Goal: Task Accomplishment & Management: Use online tool/utility

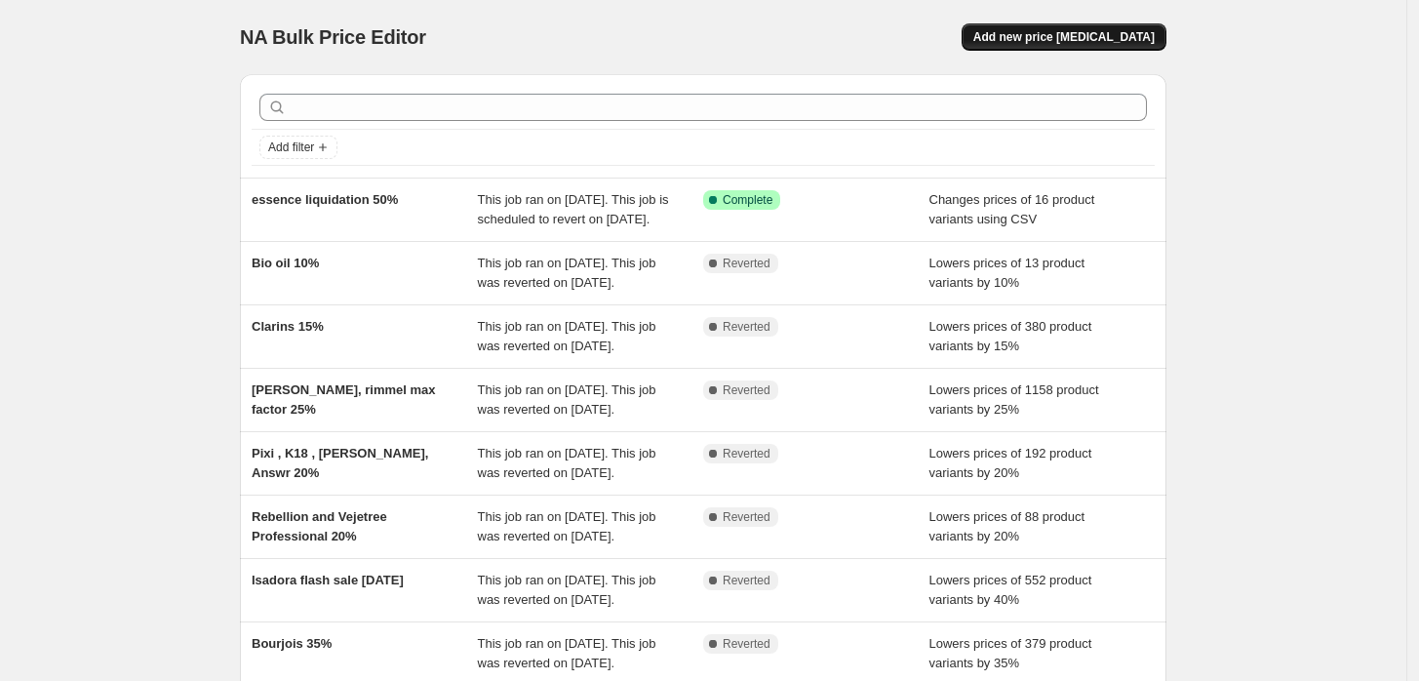
click at [1030, 28] on button "Add new price change job" at bounding box center [1063, 36] width 205 height 27
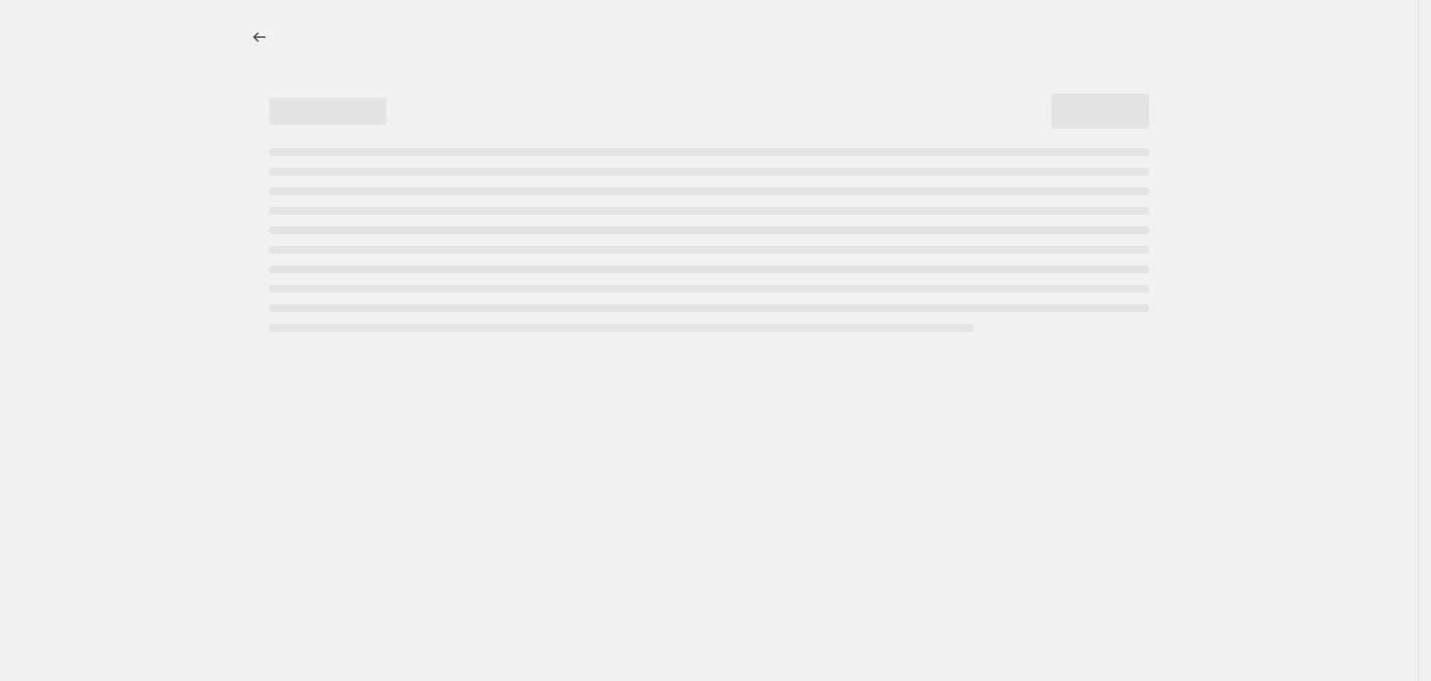
select select "percentage"
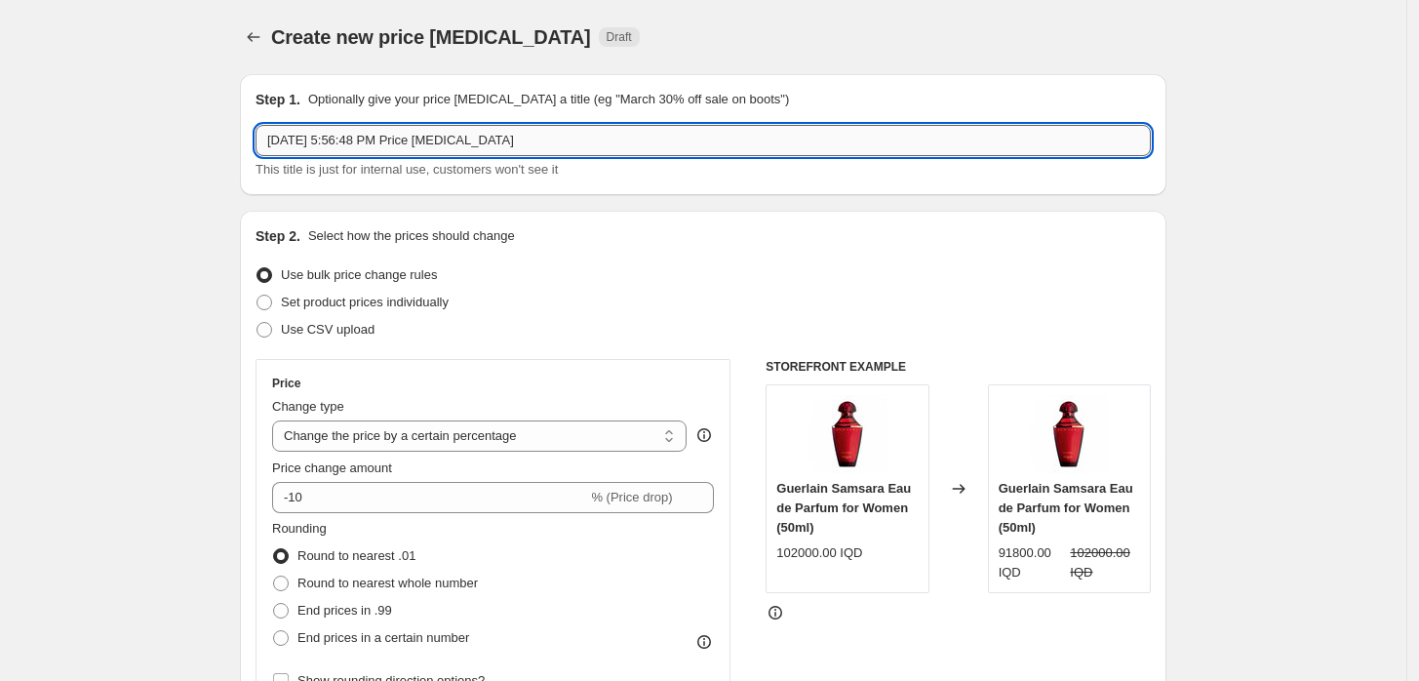
click at [494, 137] on input "Oct 5, 2025, 5:56:48 PM Price change job" at bounding box center [702, 140] width 895 height 31
type input "[PERSON_NAME] and dermolab 50% selected items"
click at [318, 327] on span "Use CSV upload" at bounding box center [328, 329] width 94 height 15
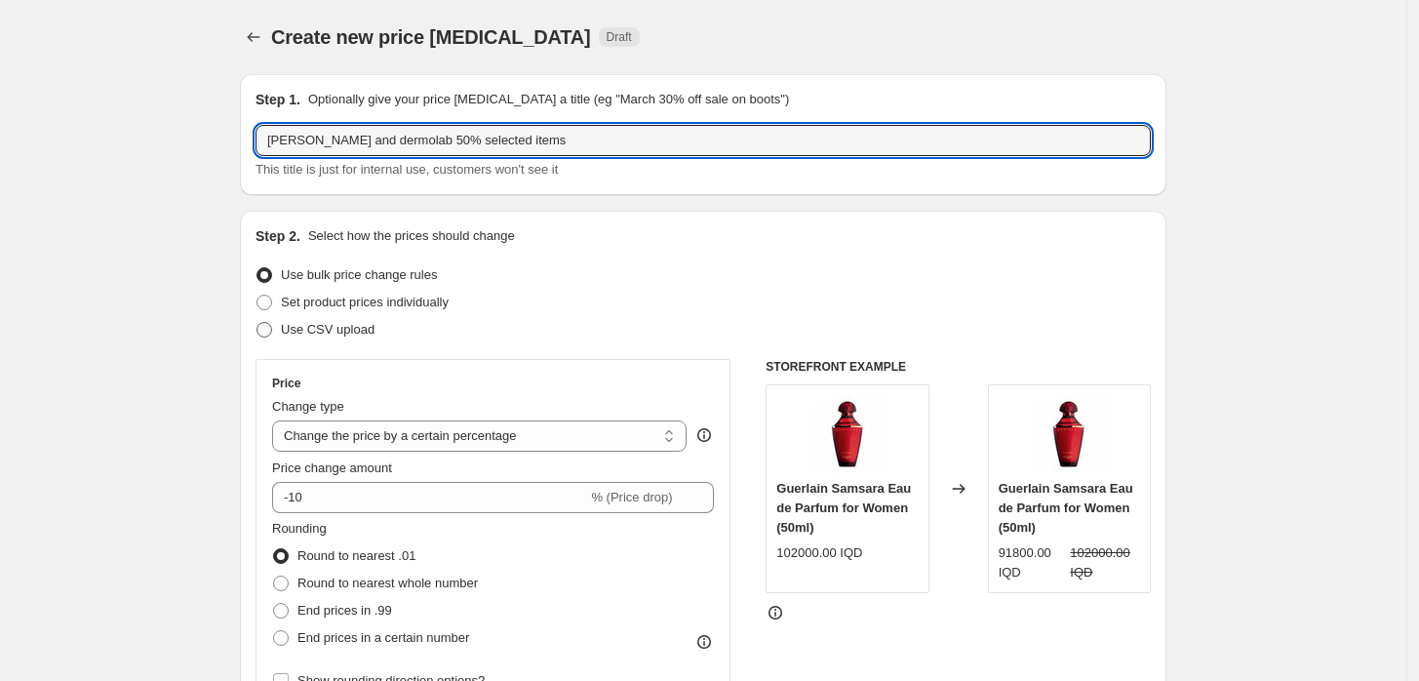
click at [257, 323] on input "Use CSV upload" at bounding box center [256, 322] width 1 height 1
radio input "true"
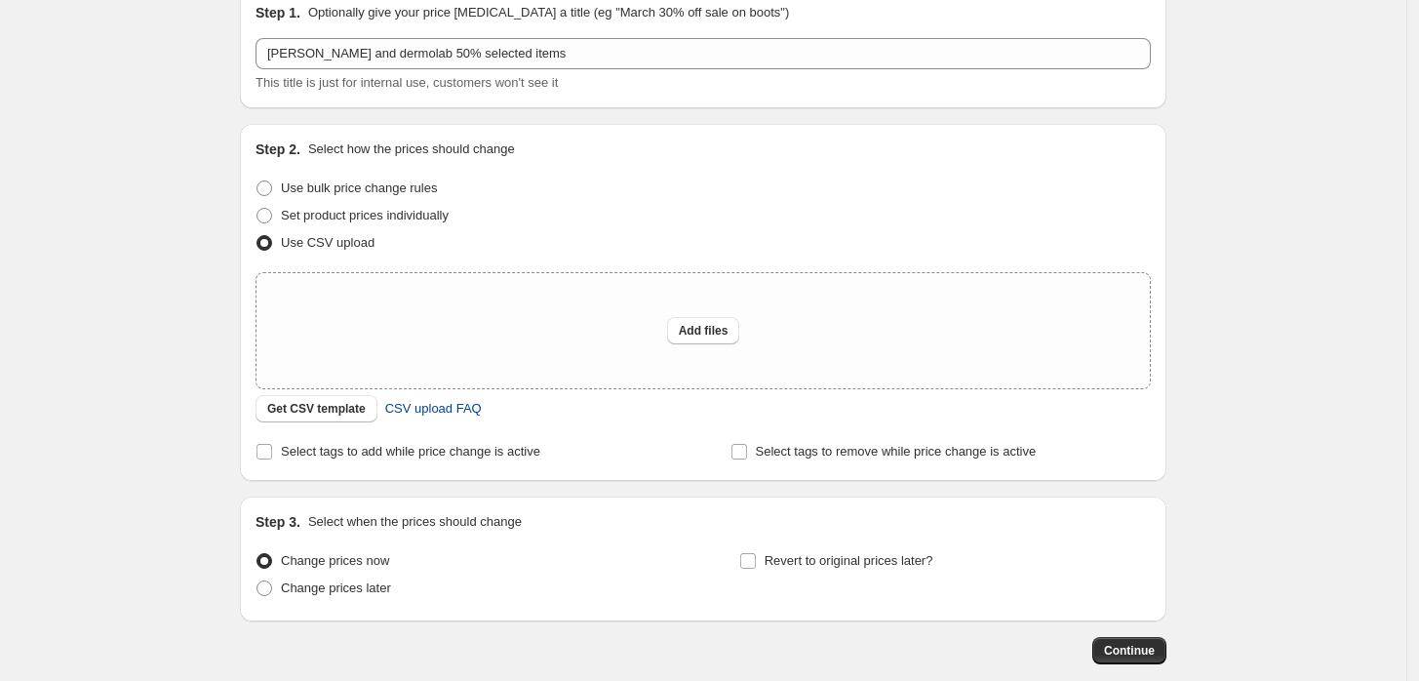
scroll to position [189, 0]
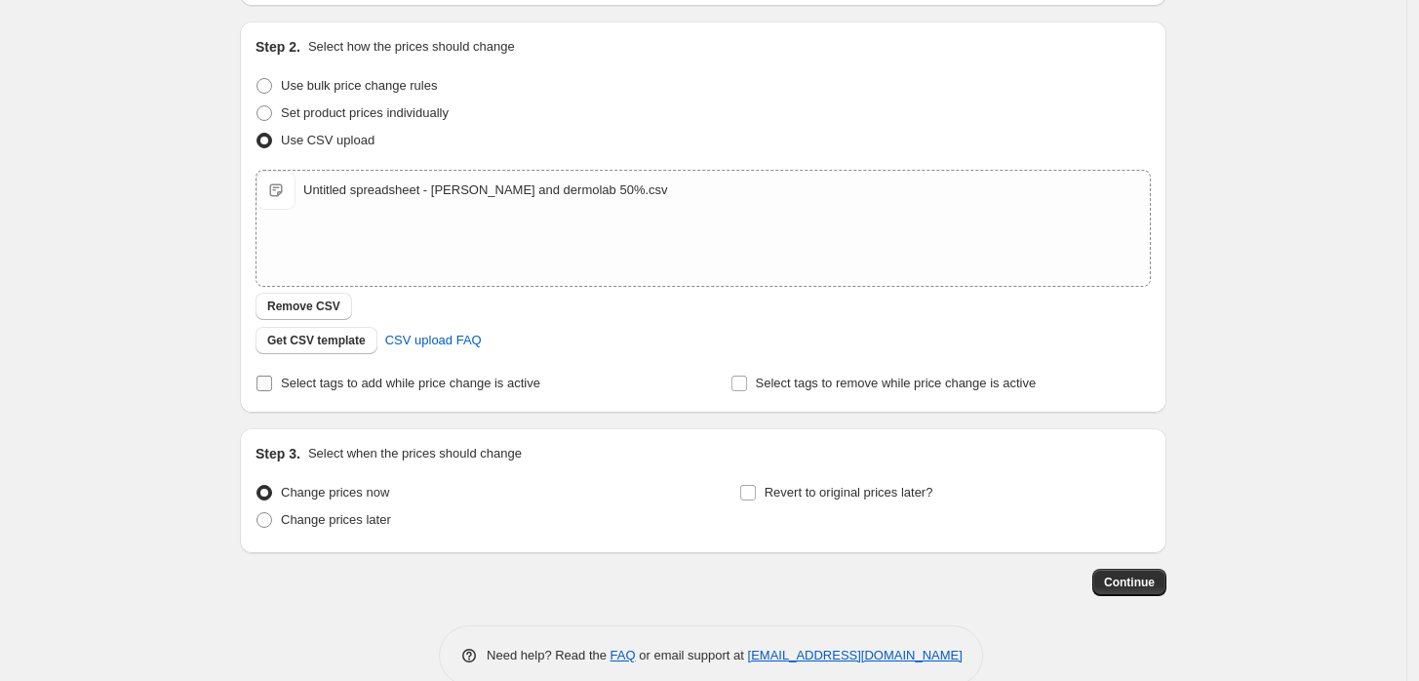
click at [412, 380] on span "Select tags to add while price change is active" at bounding box center [410, 382] width 259 height 15
click at [272, 380] on input "Select tags to add while price change is active" at bounding box center [264, 383] width 16 height 16
checkbox input "true"
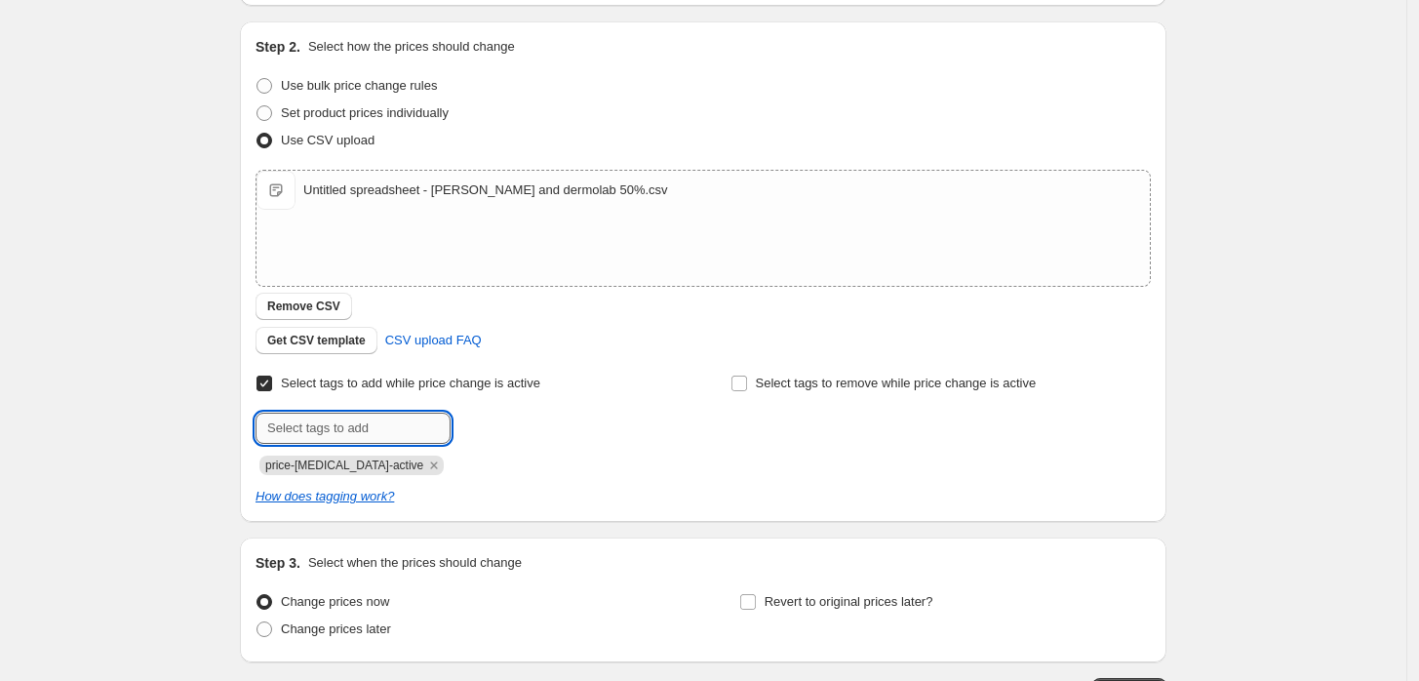
click at [404, 422] on input "text" at bounding box center [352, 427] width 195 height 31
click at [149, 575] on div "Create new price change job. This page is ready Create new price change job Dra…" at bounding box center [703, 317] width 1406 height 1013
click at [425, 470] on icon "Remove price-change-job-active" at bounding box center [434, 465] width 18 height 18
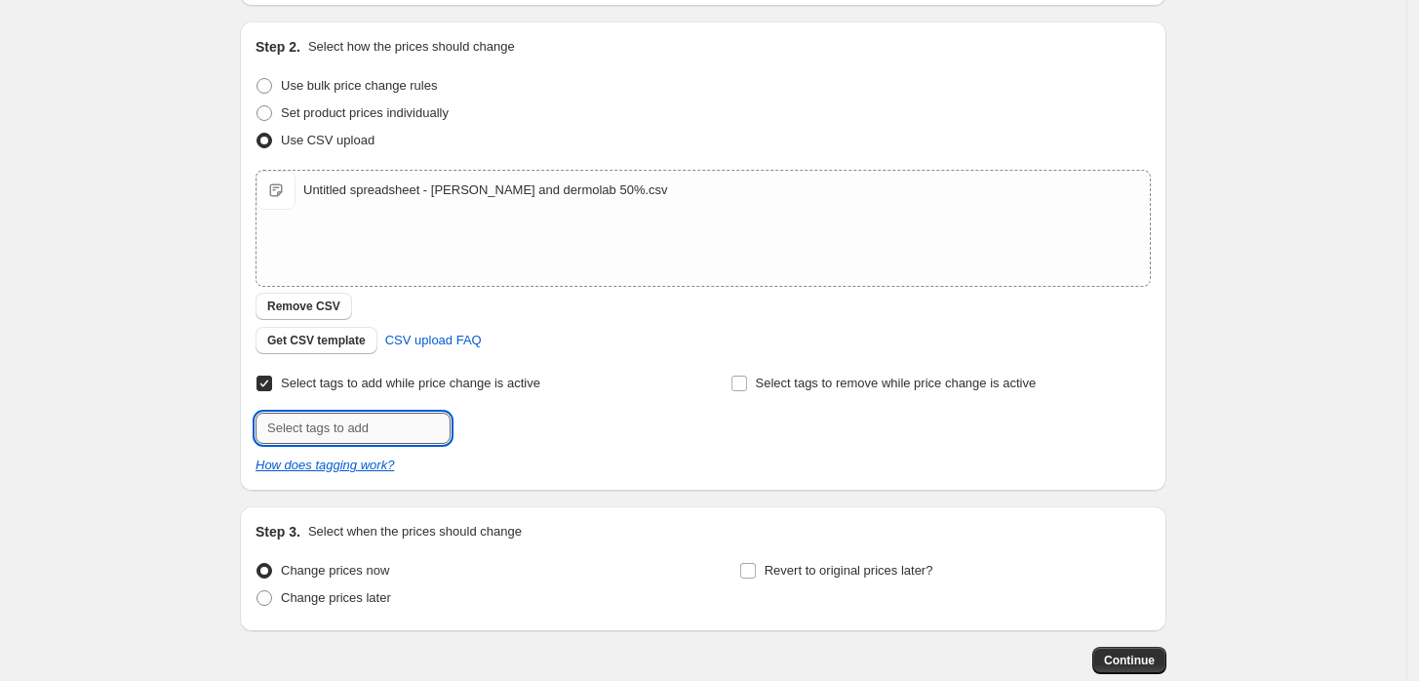
click at [401, 434] on input "text" at bounding box center [352, 427] width 195 height 31
type input "DEBDERLB50%"
click at [538, 430] on span "DEBDERLB50%" at bounding box center [537, 426] width 89 height 14
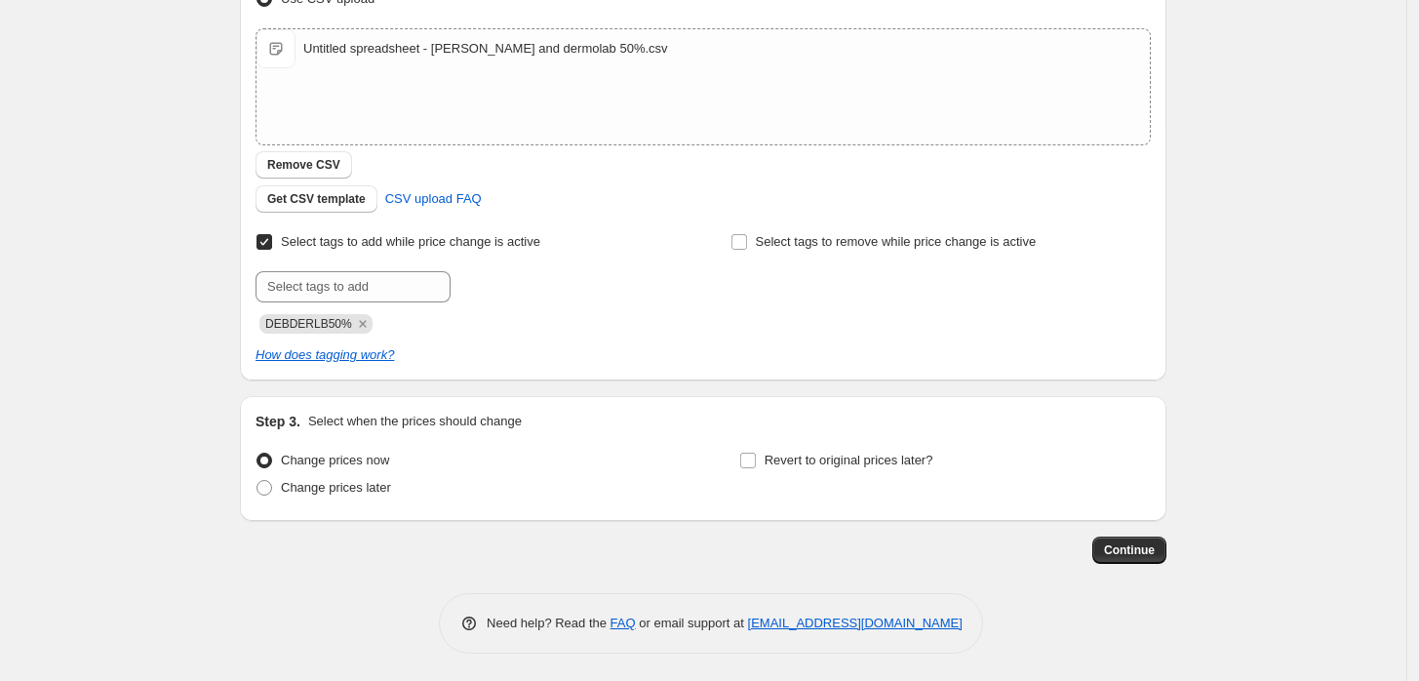
scroll to position [332, 0]
click at [863, 465] on span "Revert to original prices later?" at bounding box center [848, 458] width 169 height 15
click at [756, 465] on input "Revert to original prices later?" at bounding box center [748, 459] width 16 height 16
checkbox input "true"
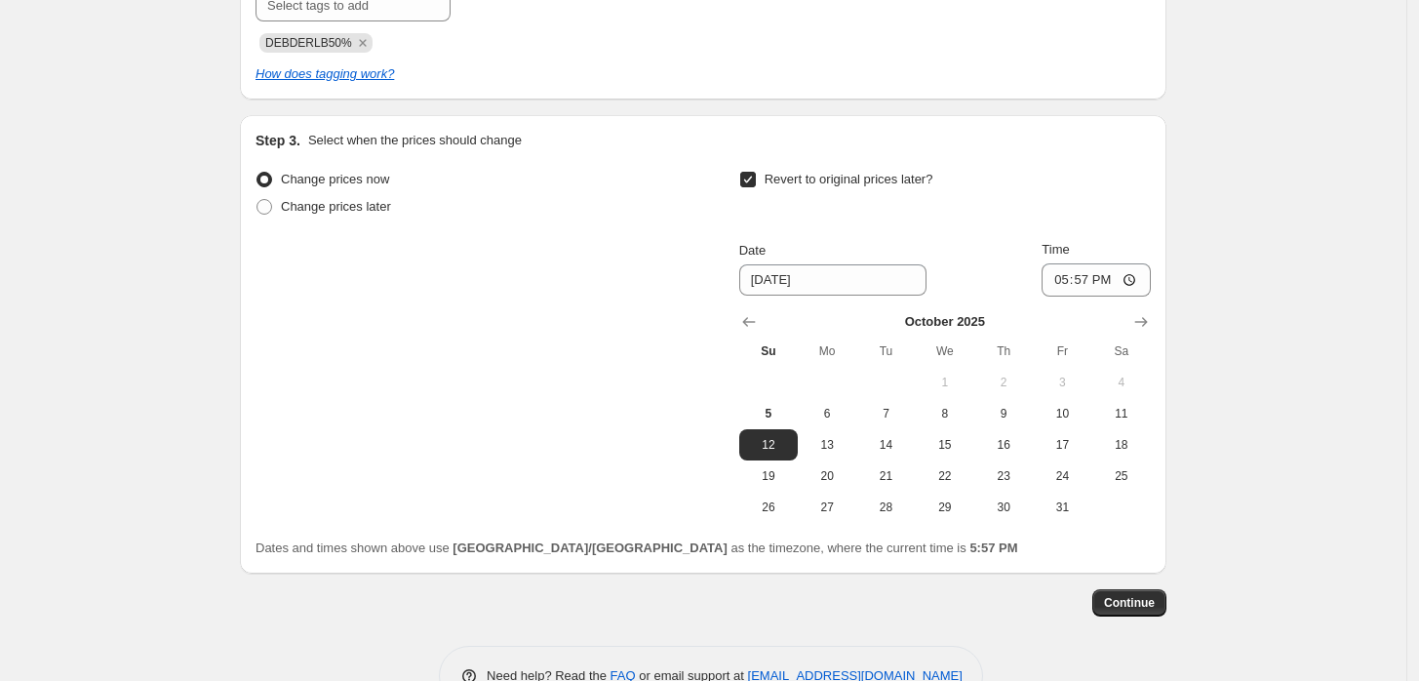
scroll to position [656, 0]
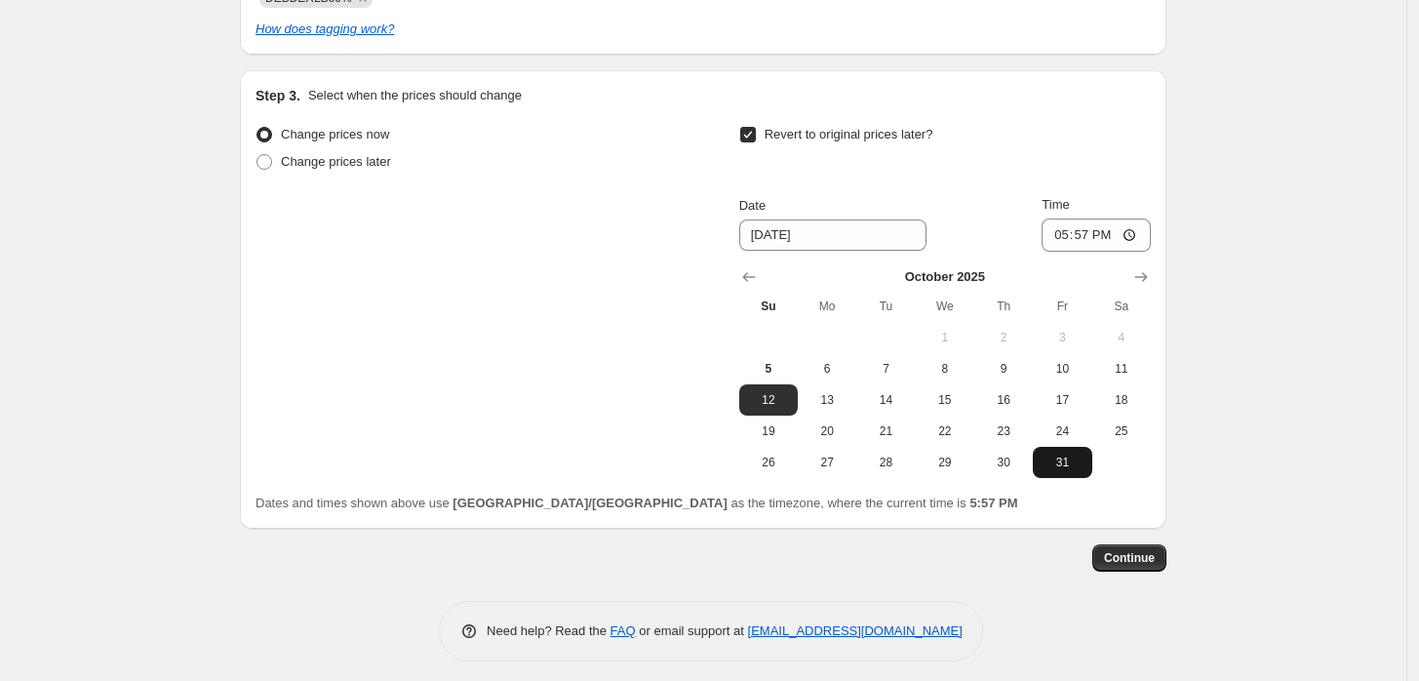
click at [1053, 466] on span "31" at bounding box center [1061, 462] width 43 height 16
type input "[DATE]"
click at [1054, 231] on input "17:57" at bounding box center [1095, 234] width 109 height 33
type input "23:59"
click at [1233, 416] on div "Create new price change job. This page is ready Create new price change job Dra…" at bounding box center [703, 17] width 1406 height 1347
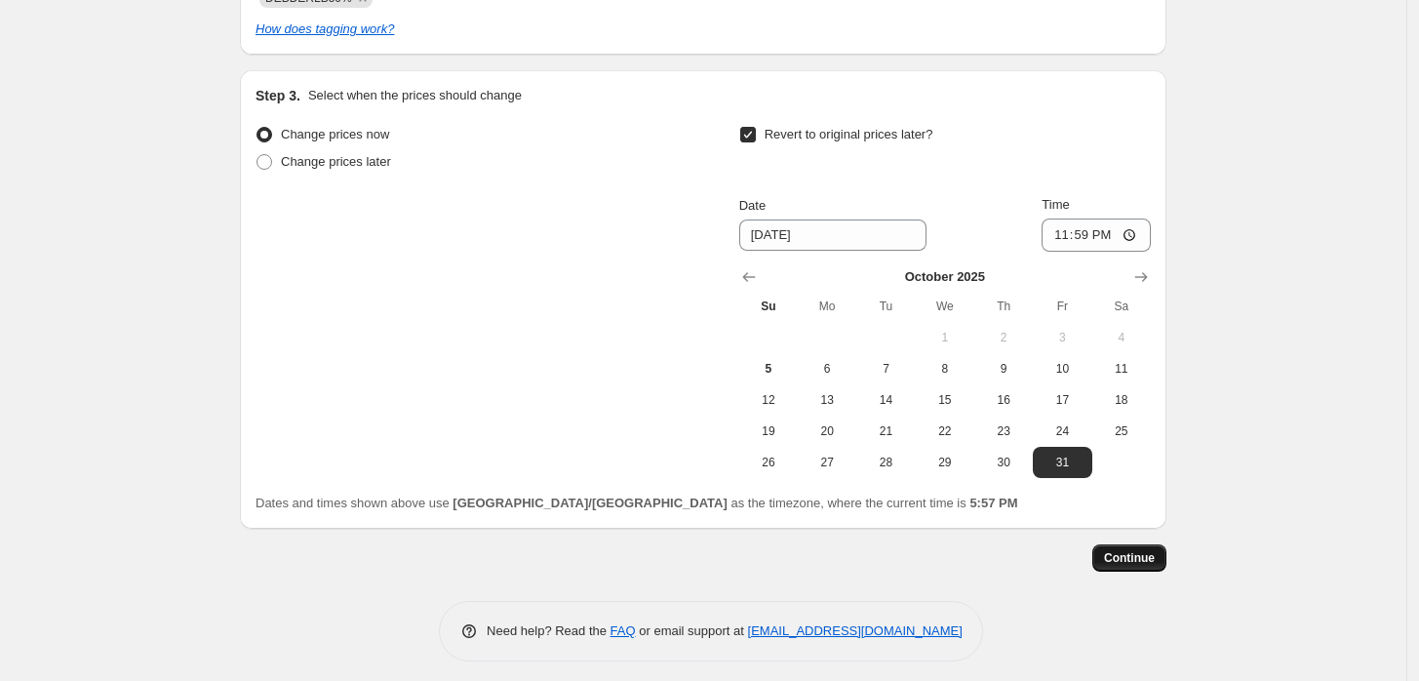
click at [1162, 566] on button "Continue" at bounding box center [1129, 557] width 74 height 27
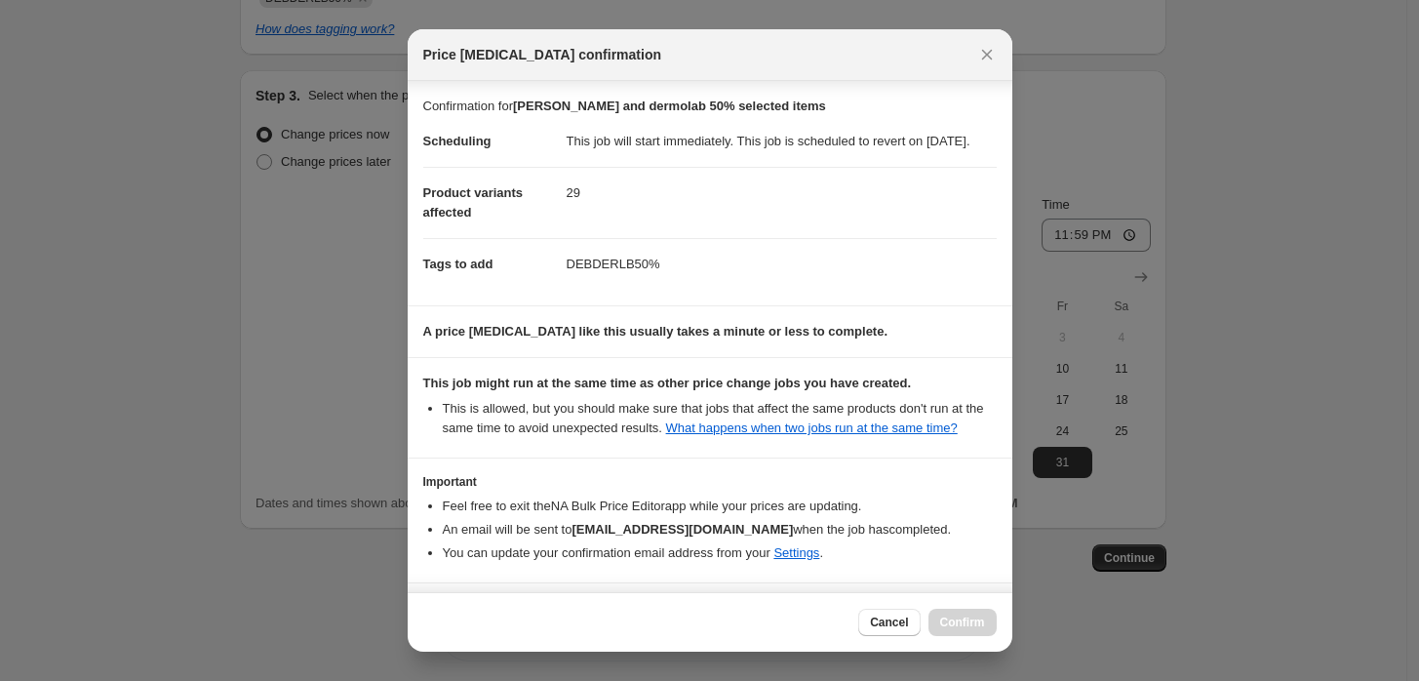
scroll to position [87, 0]
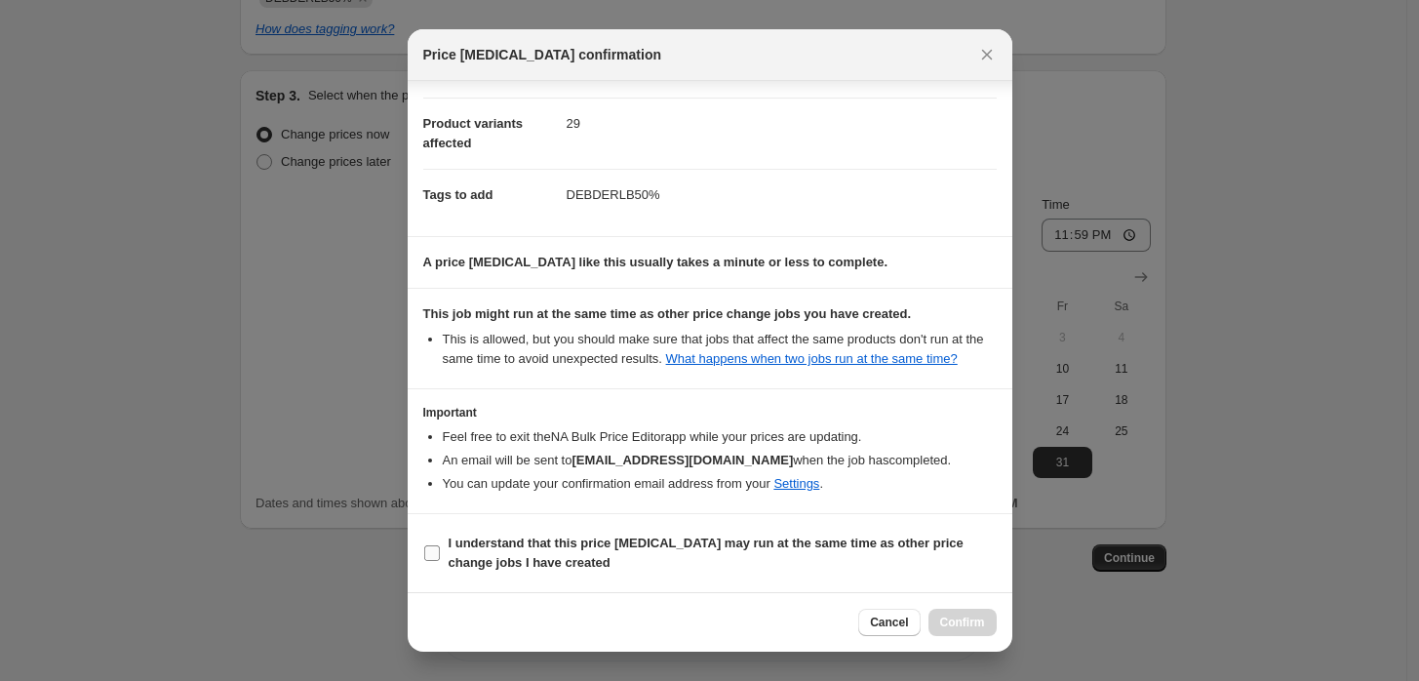
click at [489, 543] on b "I understand that this price change job may run at the same time as other price…" at bounding box center [706, 552] width 515 height 34
click at [440, 545] on input "I understand that this price change job may run at the same time as other price…" at bounding box center [432, 553] width 16 height 16
checkbox input "true"
click at [975, 625] on span "Confirm" at bounding box center [962, 622] width 45 height 16
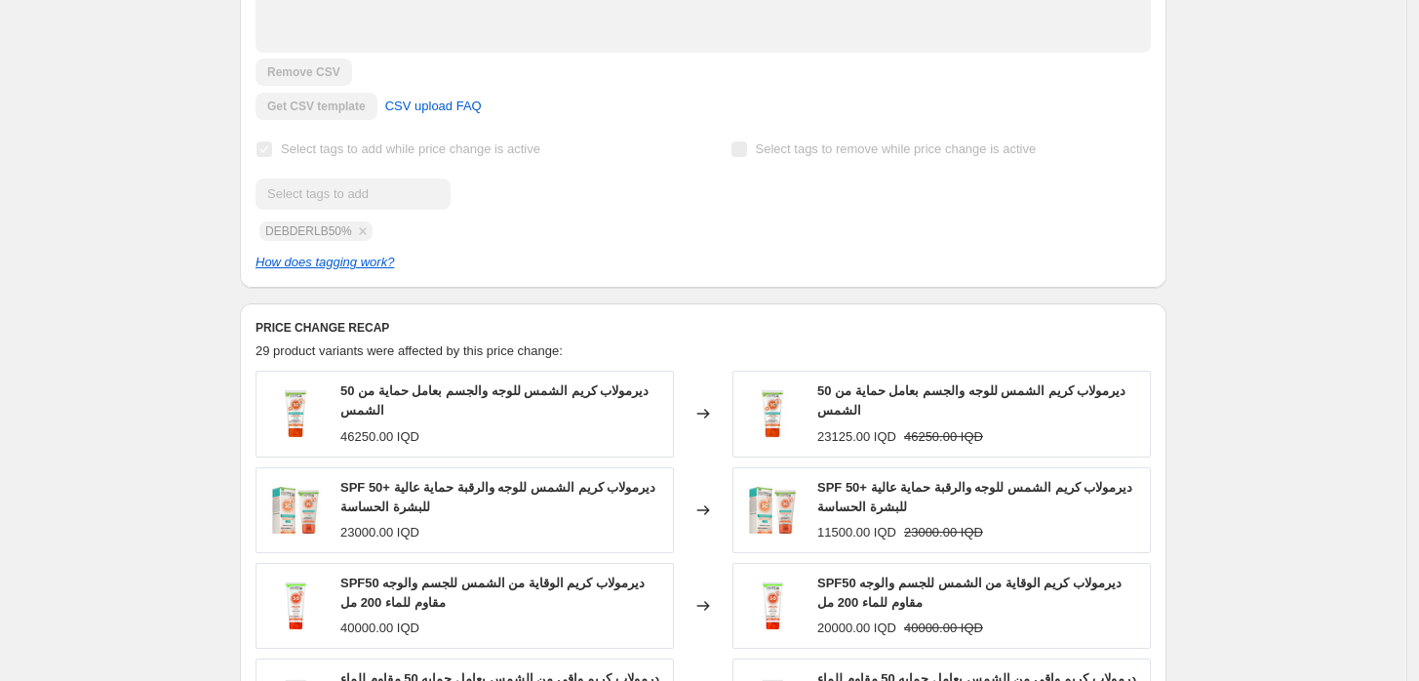
scroll to position [649, 0]
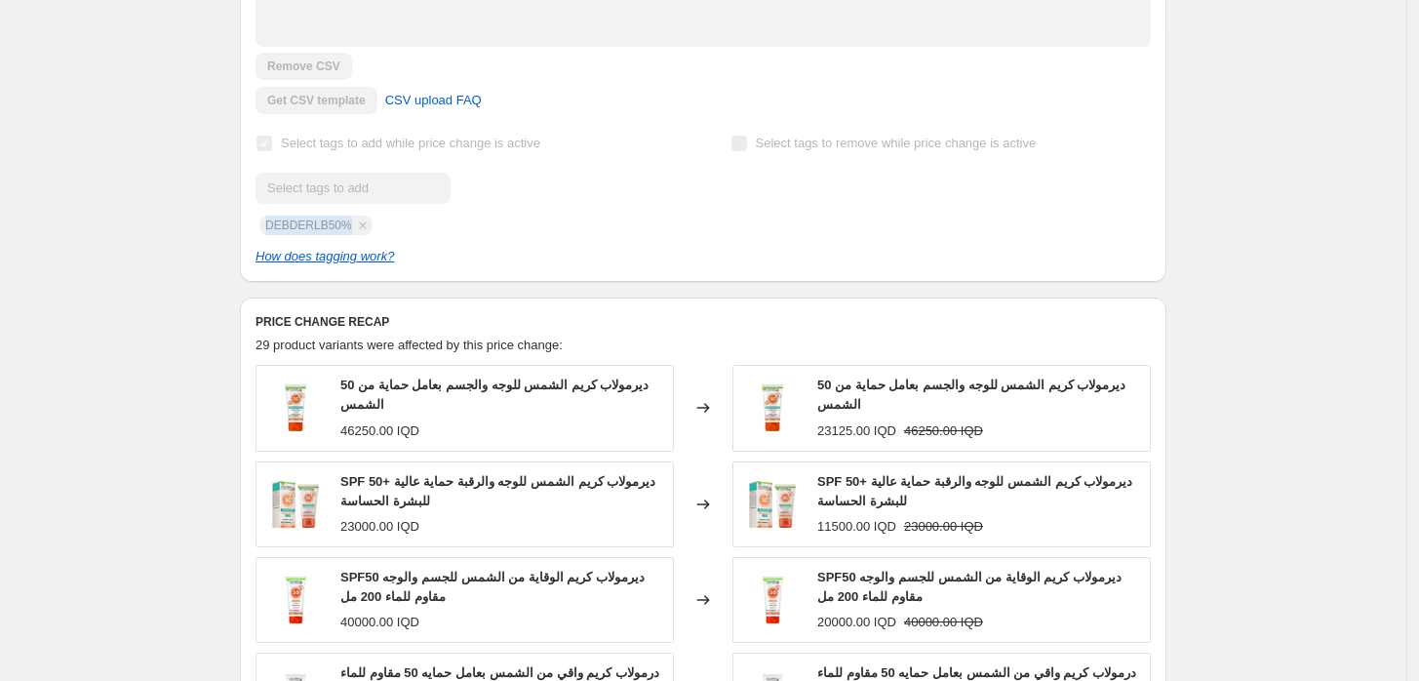
drag, startPoint x: 346, startPoint y: 206, endPoint x: 271, endPoint y: 195, distance: 75.8
click at [260, 205] on div "Submit DEBDERLB50%" at bounding box center [465, 204] width 420 height 62
copy span "DEBDERLB50%"
